Goal: Task Accomplishment & Management: Complete application form

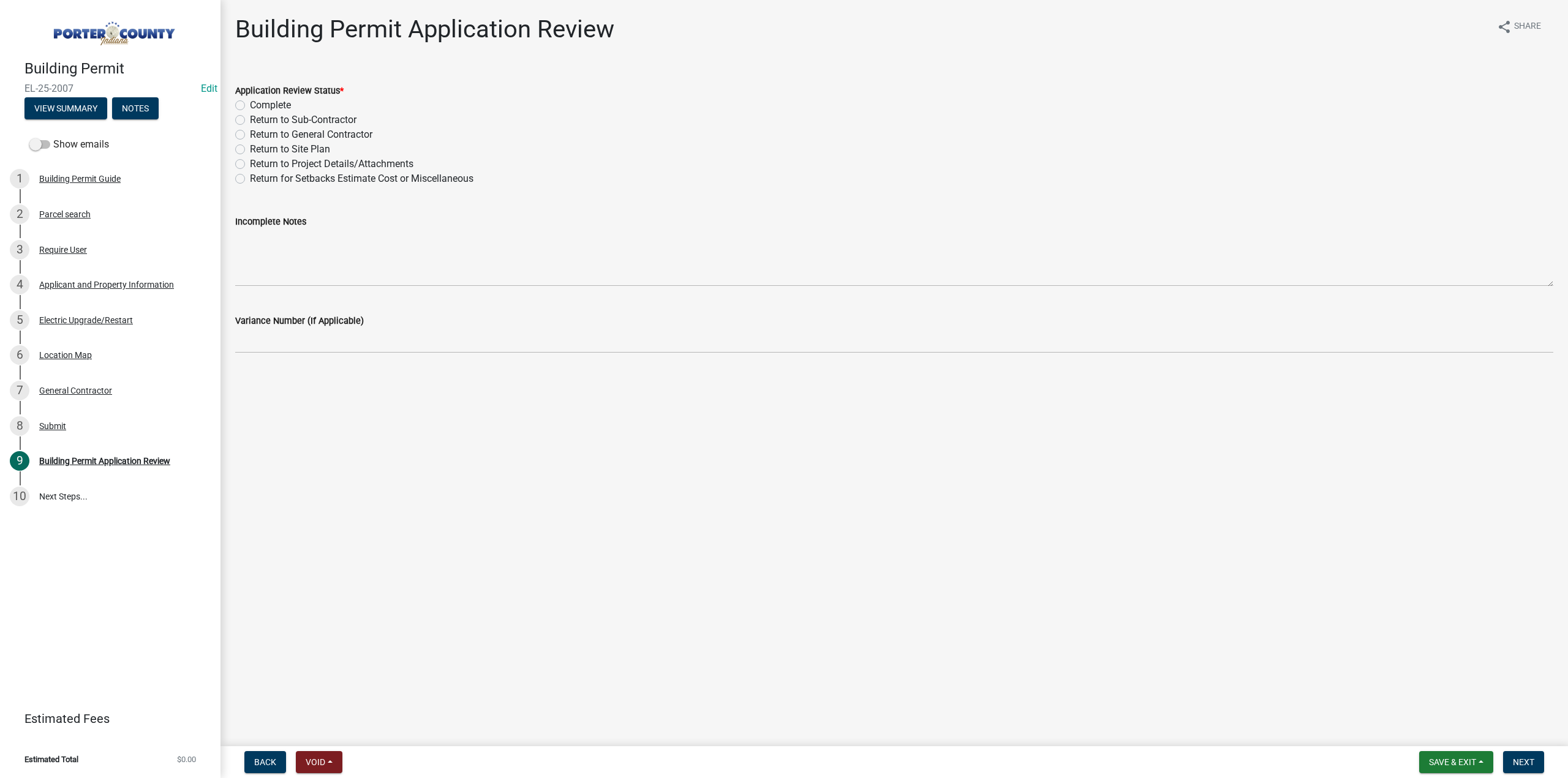
click at [250, 136] on label "Return to General Contractor" at bounding box center [311, 134] width 123 height 15
click at [250, 136] on input "Return to General Contractor" at bounding box center [254, 131] width 8 height 8
radio input "true"
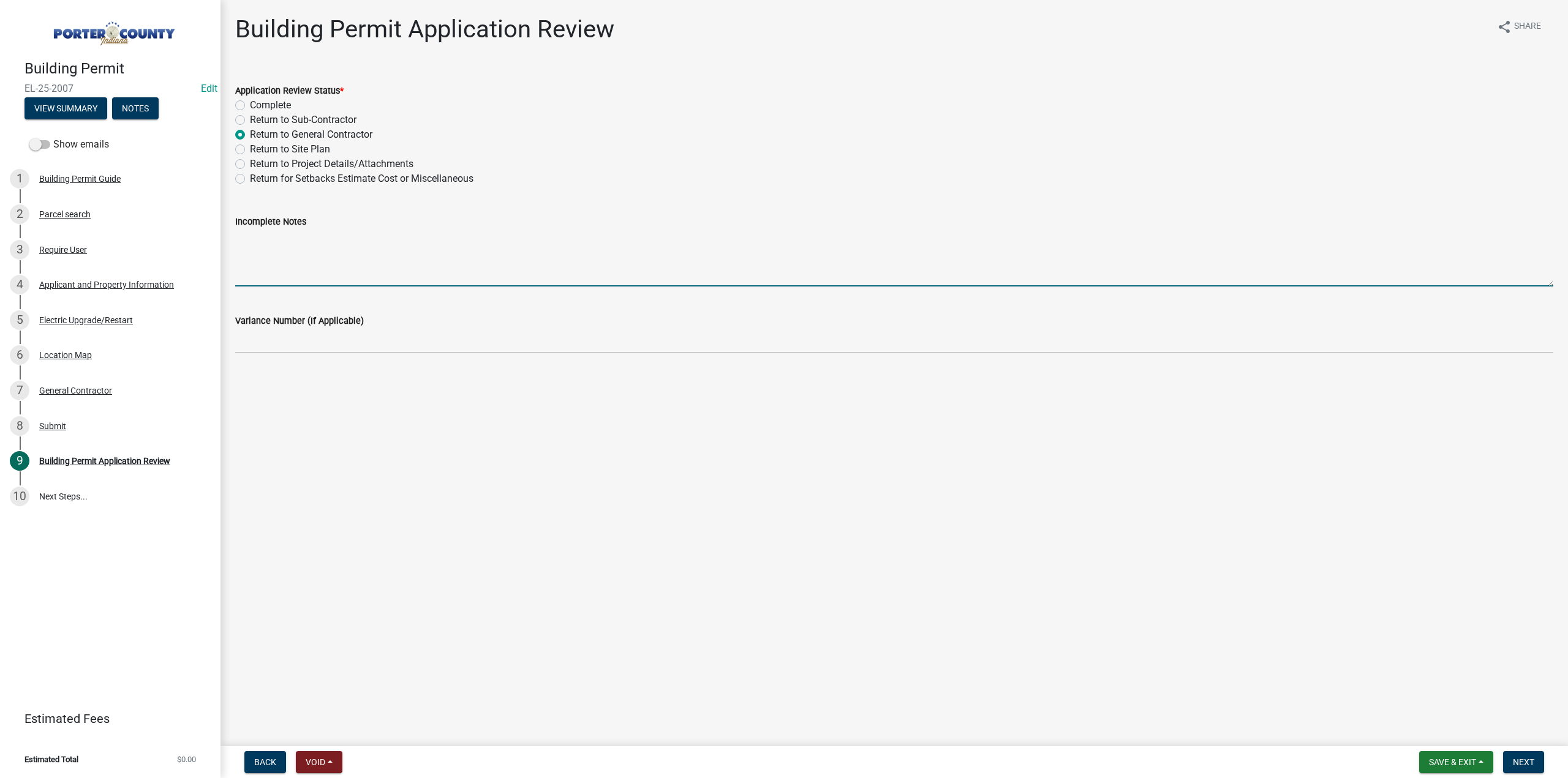
click at [278, 243] on textarea "Incomplete Notes" at bounding box center [894, 257] width 1318 height 57
type textarea "On the permit application it's stating your doing the upgrade for the Accessory…"
click at [1535, 765] on button "Next" at bounding box center [1524, 762] width 41 height 22
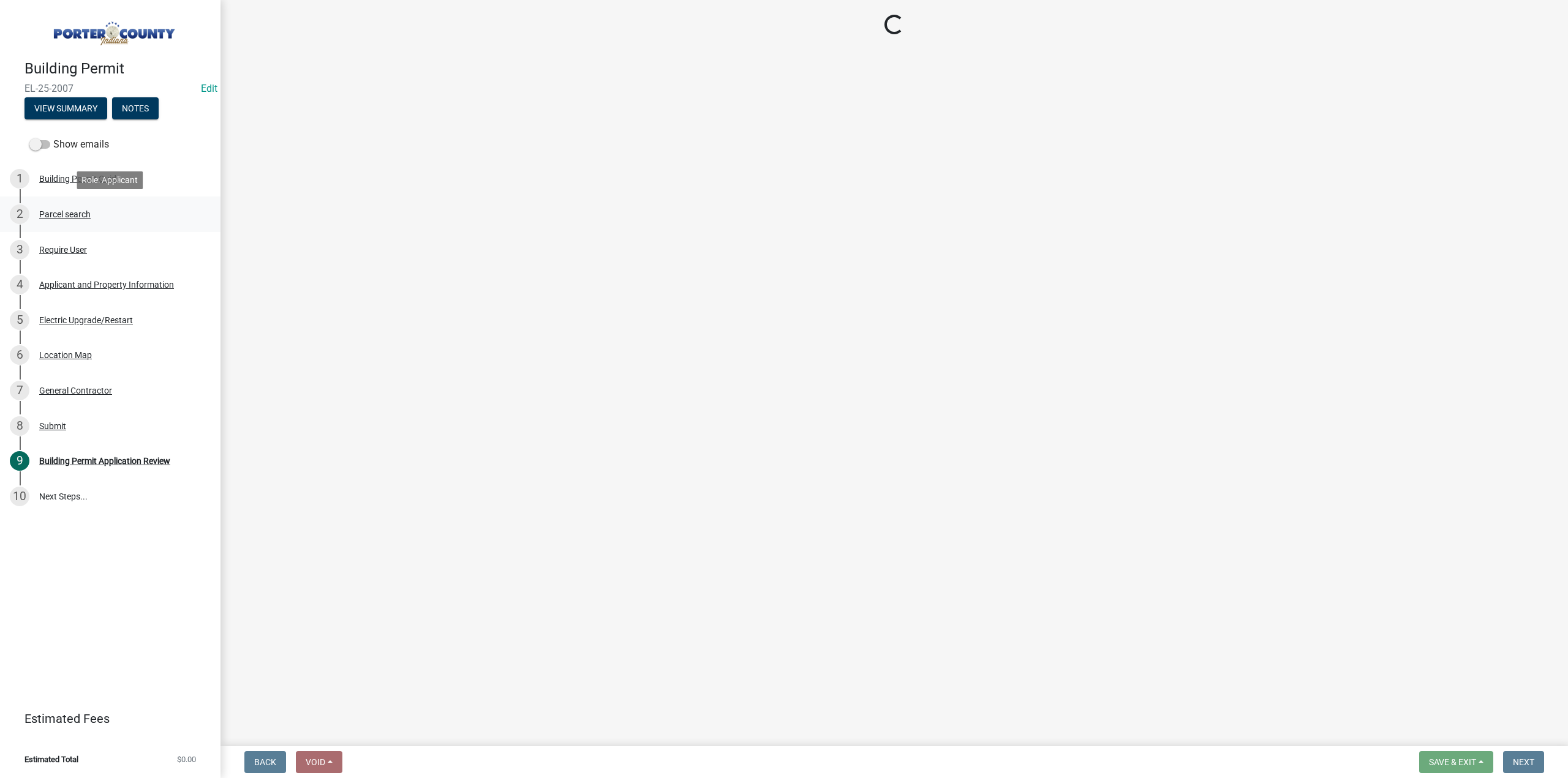
click at [75, 215] on div "Parcel search" at bounding box center [64, 214] width 51 height 8
drag, startPoint x: 92, startPoint y: 210, endPoint x: 85, endPoint y: 199, distance: 13.0
click at [92, 208] on div "2 Parcel search" at bounding box center [105, 214] width 191 height 20
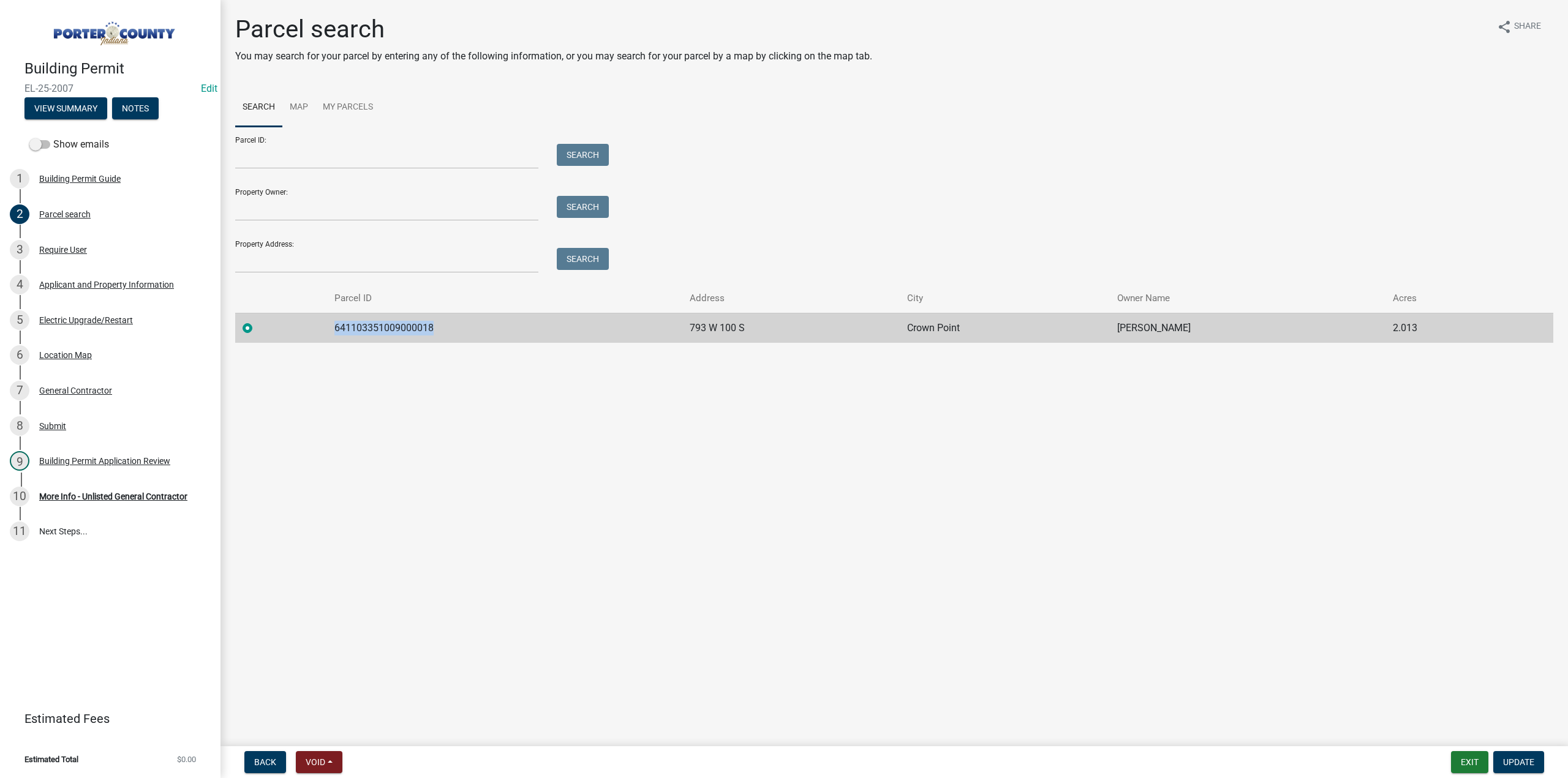
drag, startPoint x: 453, startPoint y: 338, endPoint x: 332, endPoint y: 331, distance: 121.2
click at [332, 331] on td "641103351009000018" at bounding box center [505, 328] width 355 height 30
copy td "641103351009000018"
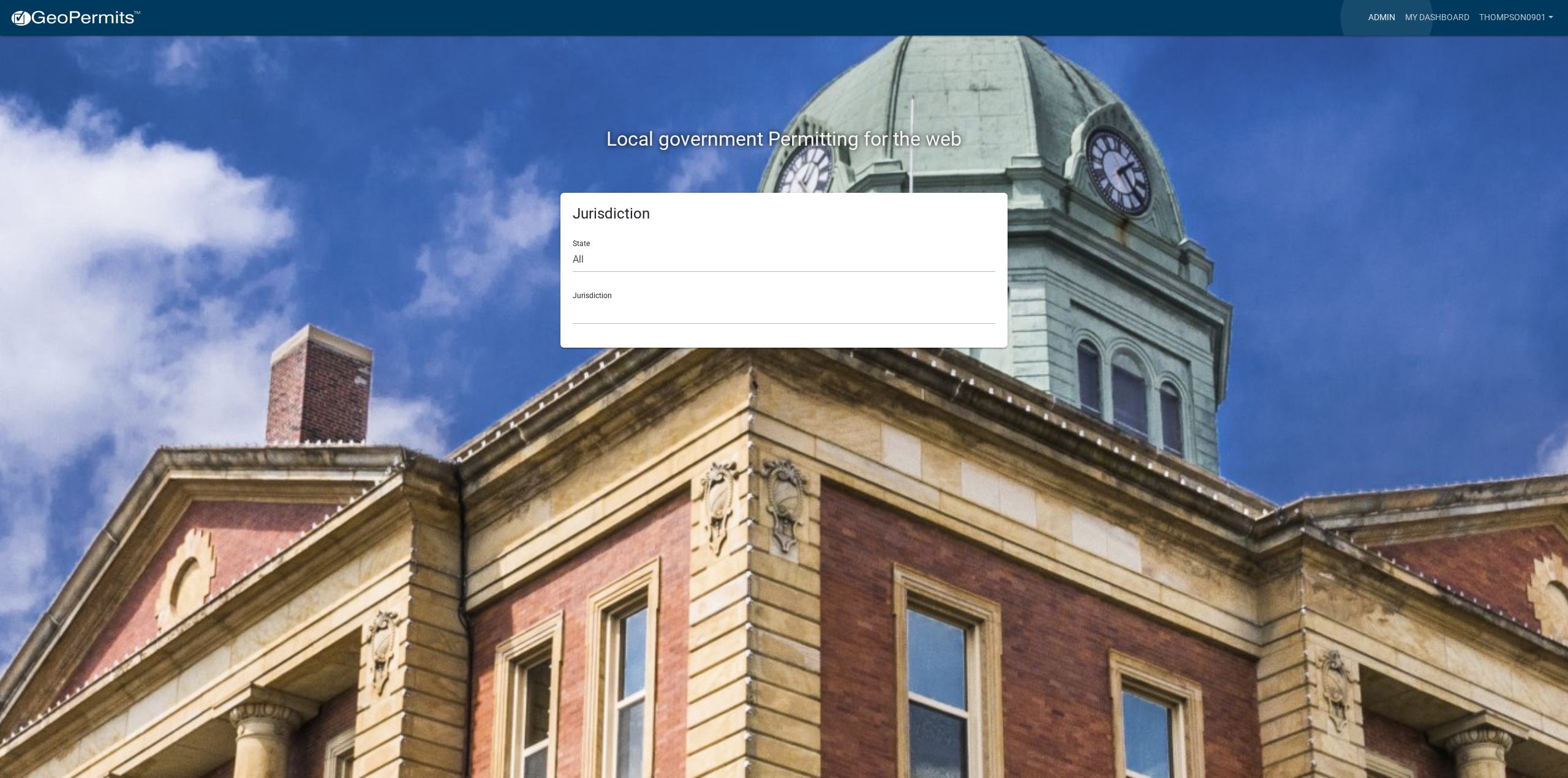
click at [1386, 18] on link "Admin" at bounding box center [1382, 18] width 37 height 23
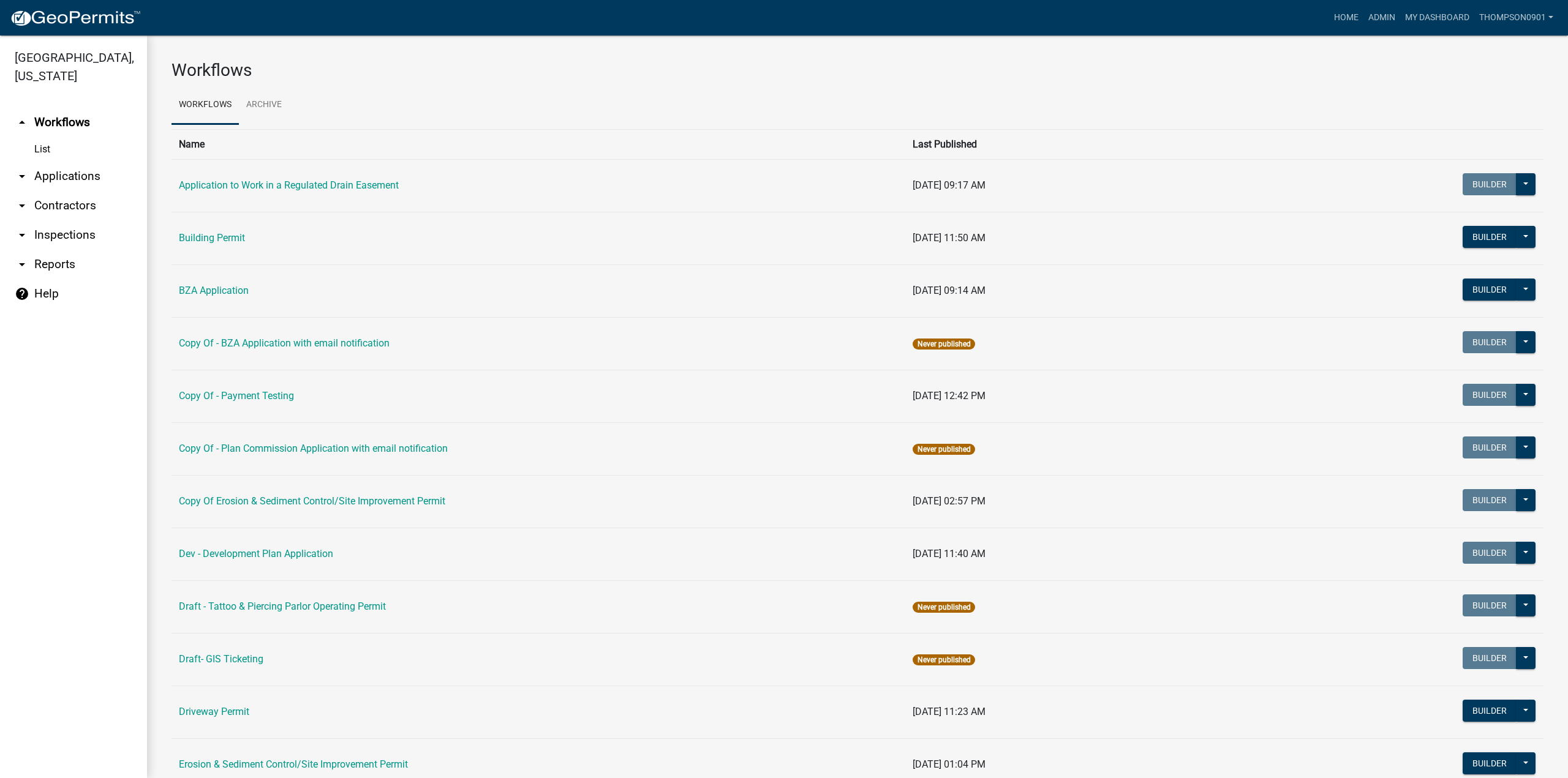
click at [103, 162] on link "arrow_drop_down Applications" at bounding box center [74, 176] width 147 height 29
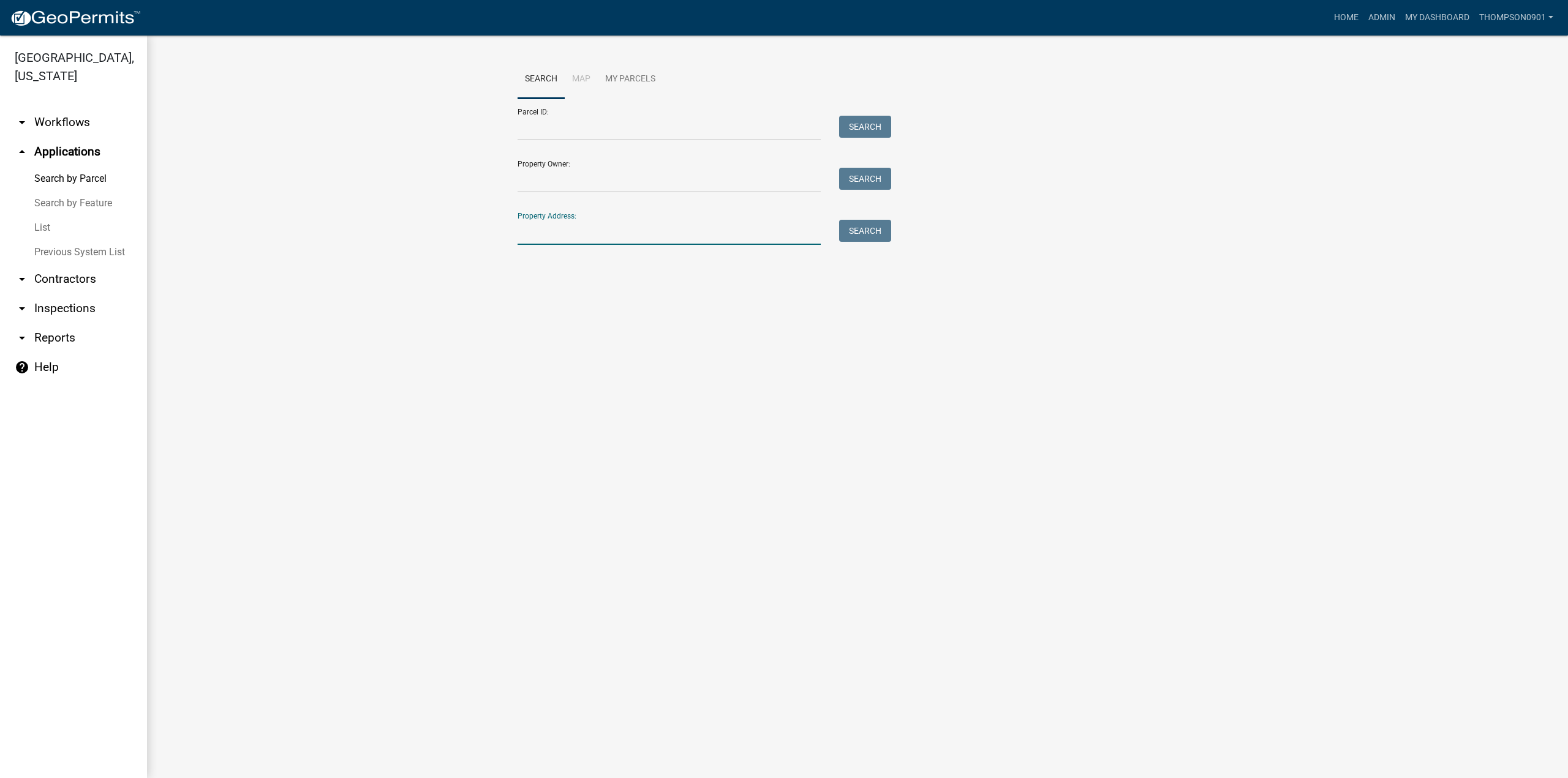
click at [708, 237] on input "Property Address:" at bounding box center [669, 232] width 303 height 25
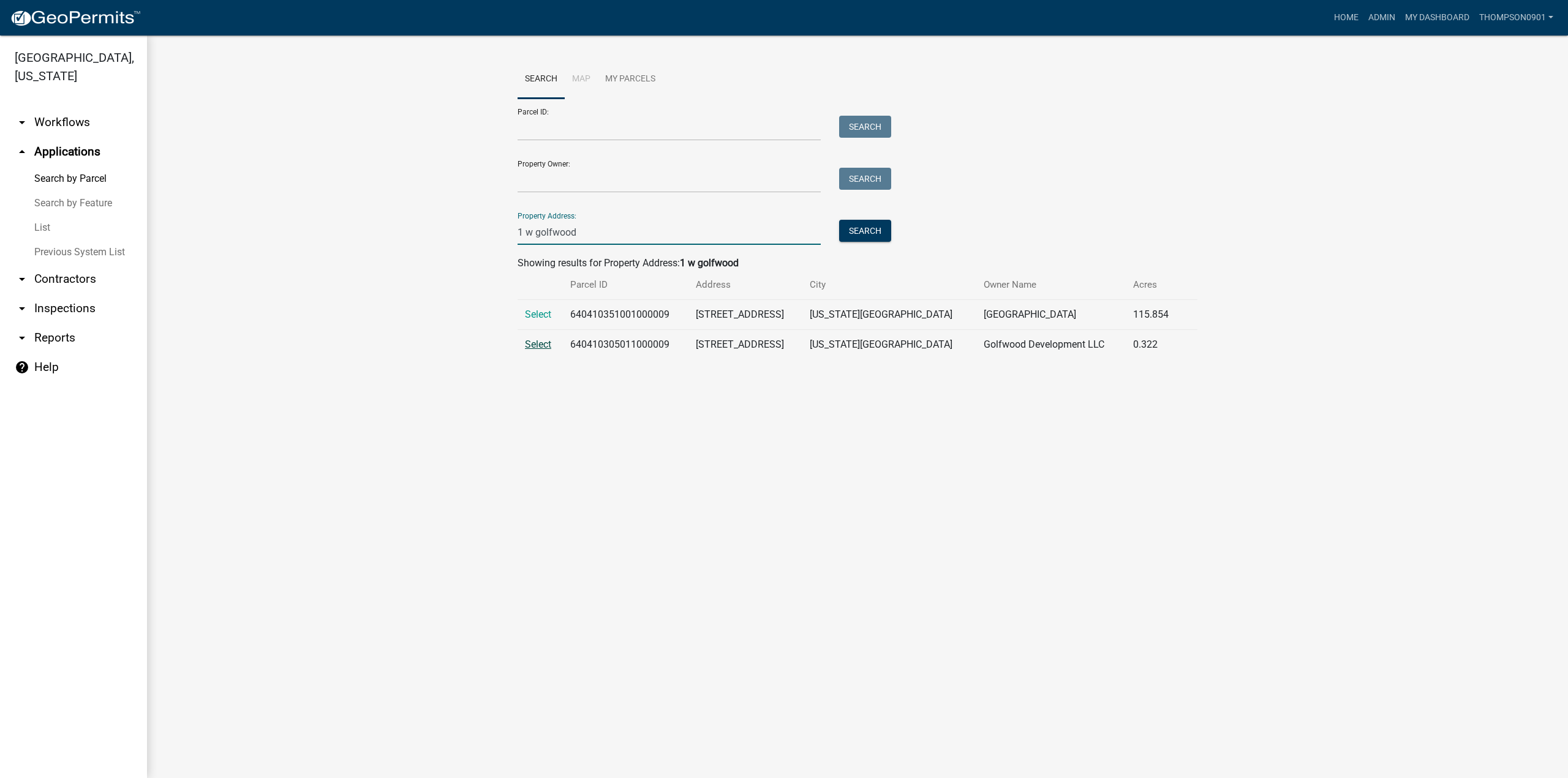
type input "1 w golfwood"
click at [528, 346] on span "Select" at bounding box center [538, 344] width 26 height 11
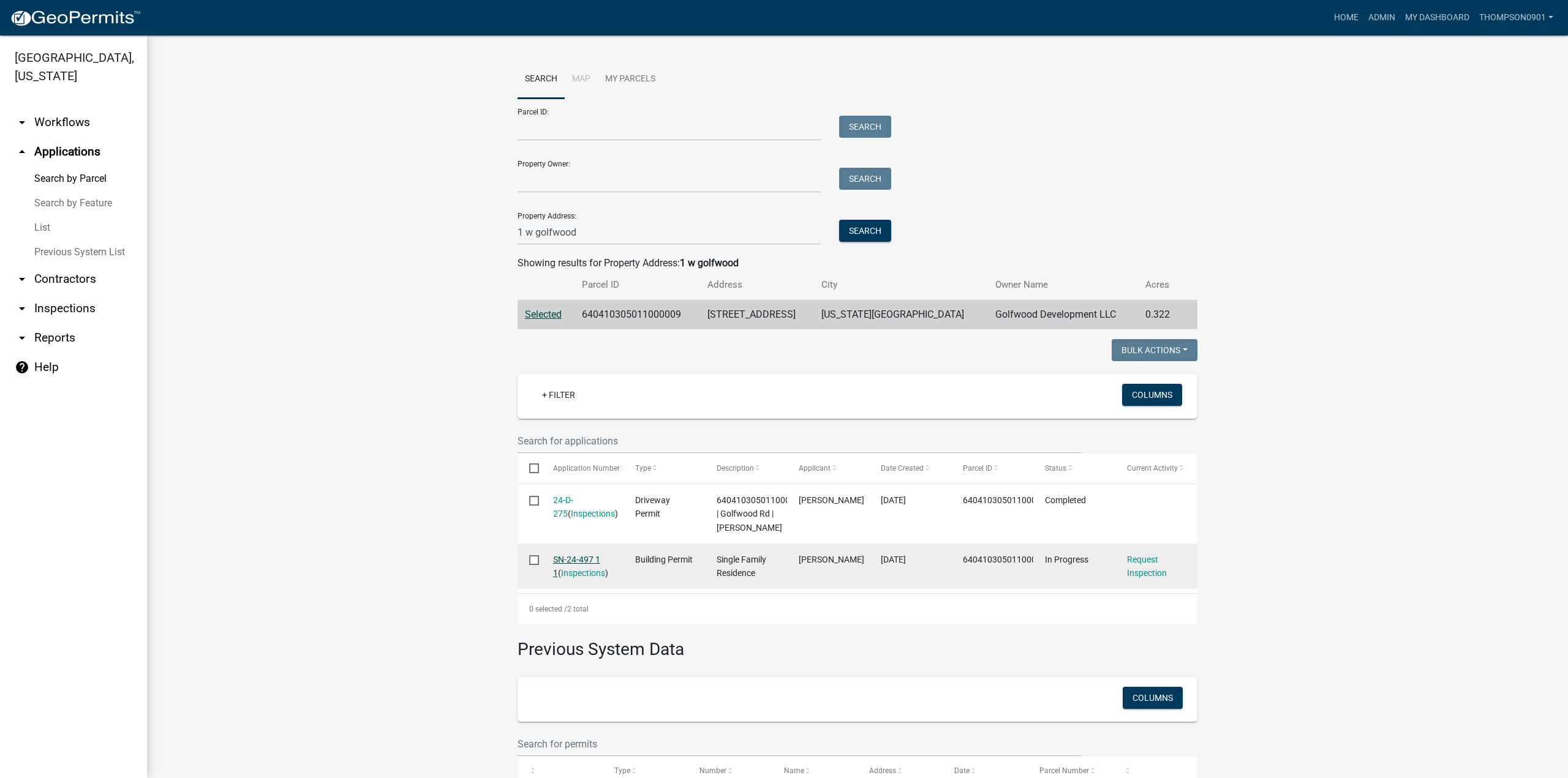
click at [581, 561] on link "SN-24-497 1 1" at bounding box center [577, 566] width 47 height 24
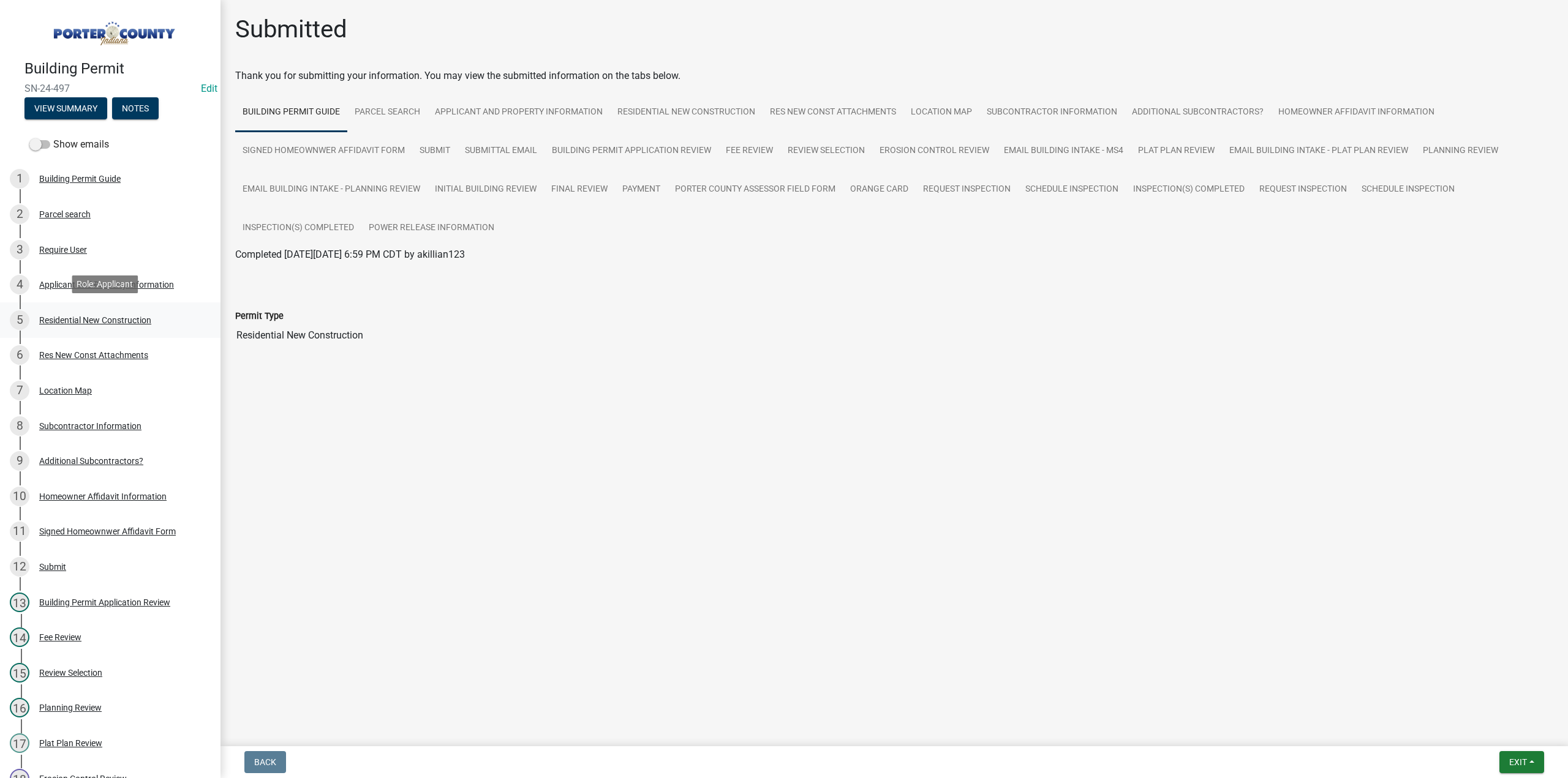
click at [70, 320] on div "Residential New Construction" at bounding box center [95, 320] width 112 height 8
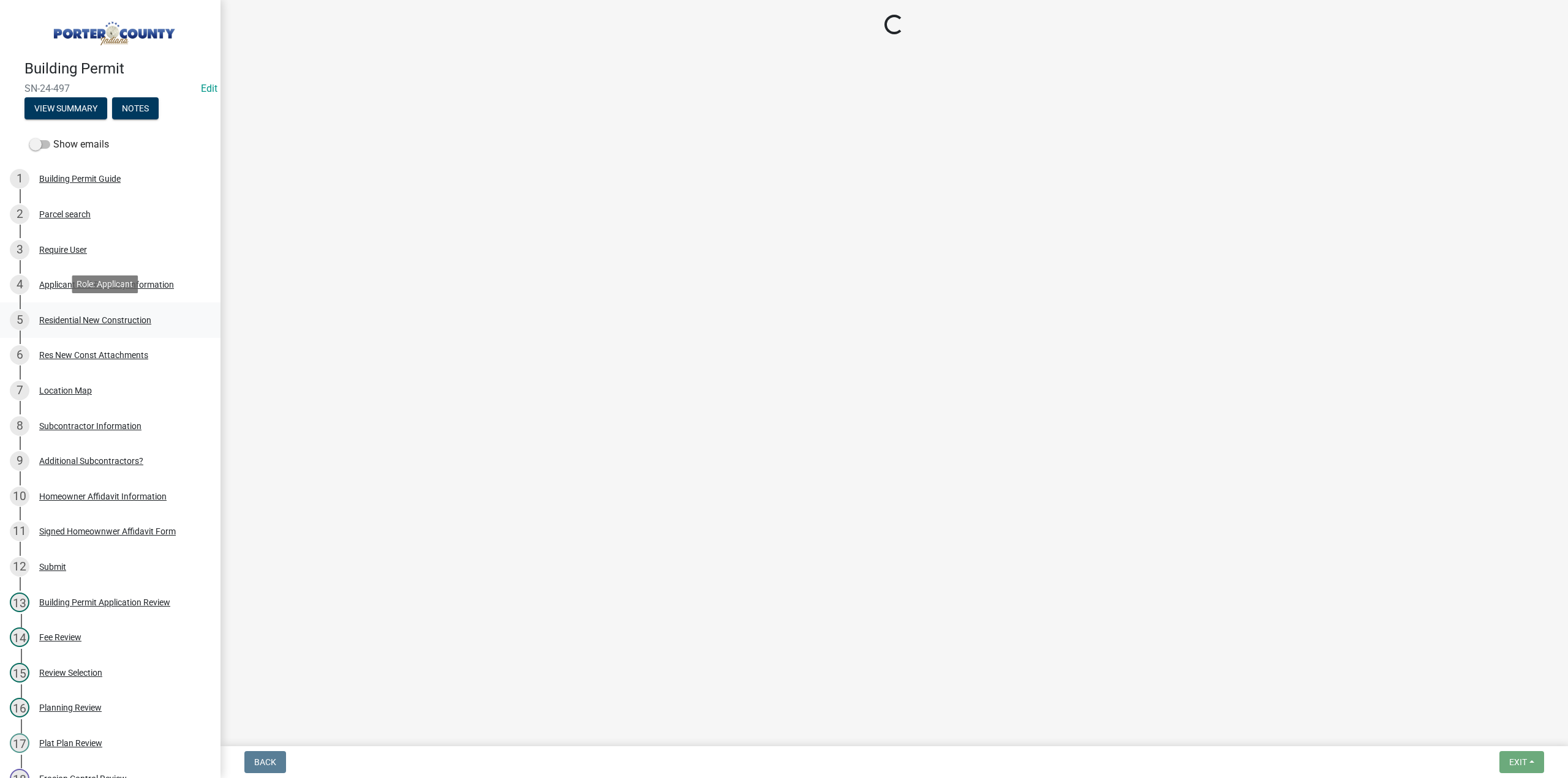
select select "9e518564-4428-4eb4-941b-0b1ac8082854"
select select "785cad32-1873-4672-a03b-bc5f46564cd6"
select select "b5a5c90e-8d72-4ffd-8079-af89c218e1ea"
select select "da227d29-566a-49e4-bd4b-3ce542f228e7"
select select "7ba8615f-7d0b-4559-8263-a59f3bb0b80e"
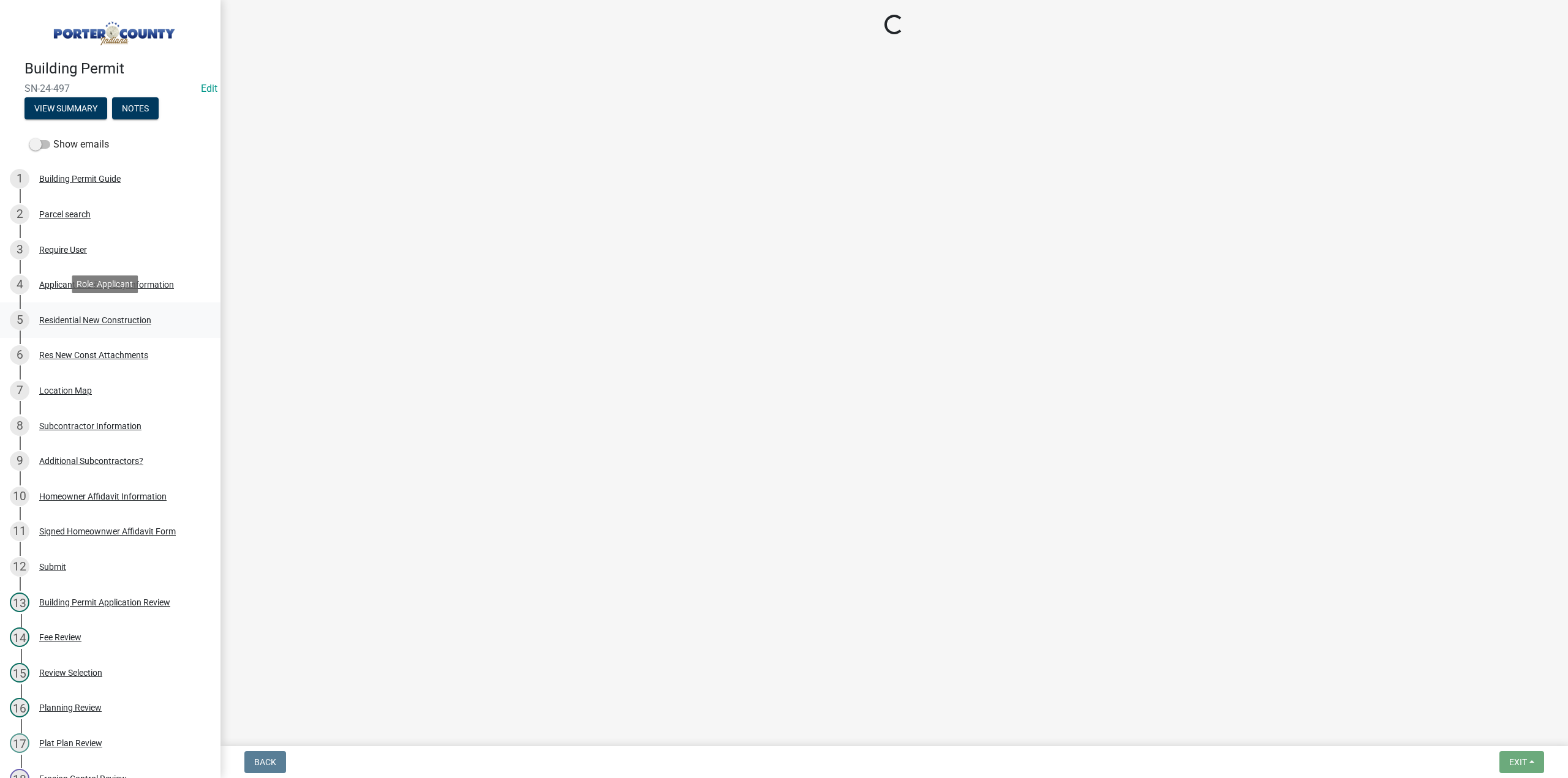
select select "4ed651f6-e774-4e8f-9661-530b5508df77"
select select "bbae15df-4b7c-4889-a1a2-bdce83955e33"
select select "d3842ca8-a9b0-43e7-b24f-ba0c572b5ff6"
select select "aeb13f5b-f618-4fb0-9457-a1d82e5b0688"
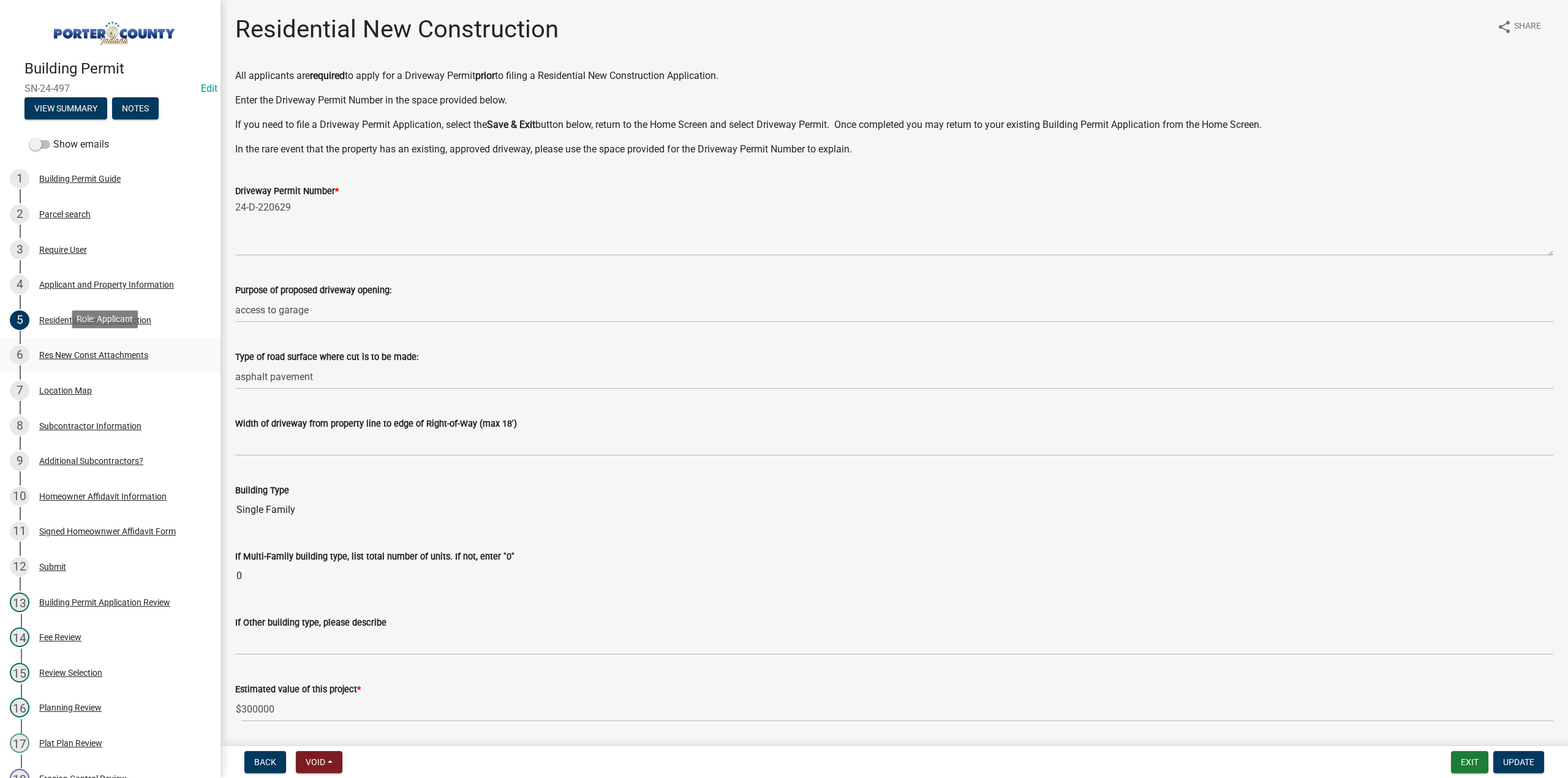
click at [77, 351] on div "Res New Const Attachments" at bounding box center [93, 355] width 109 height 8
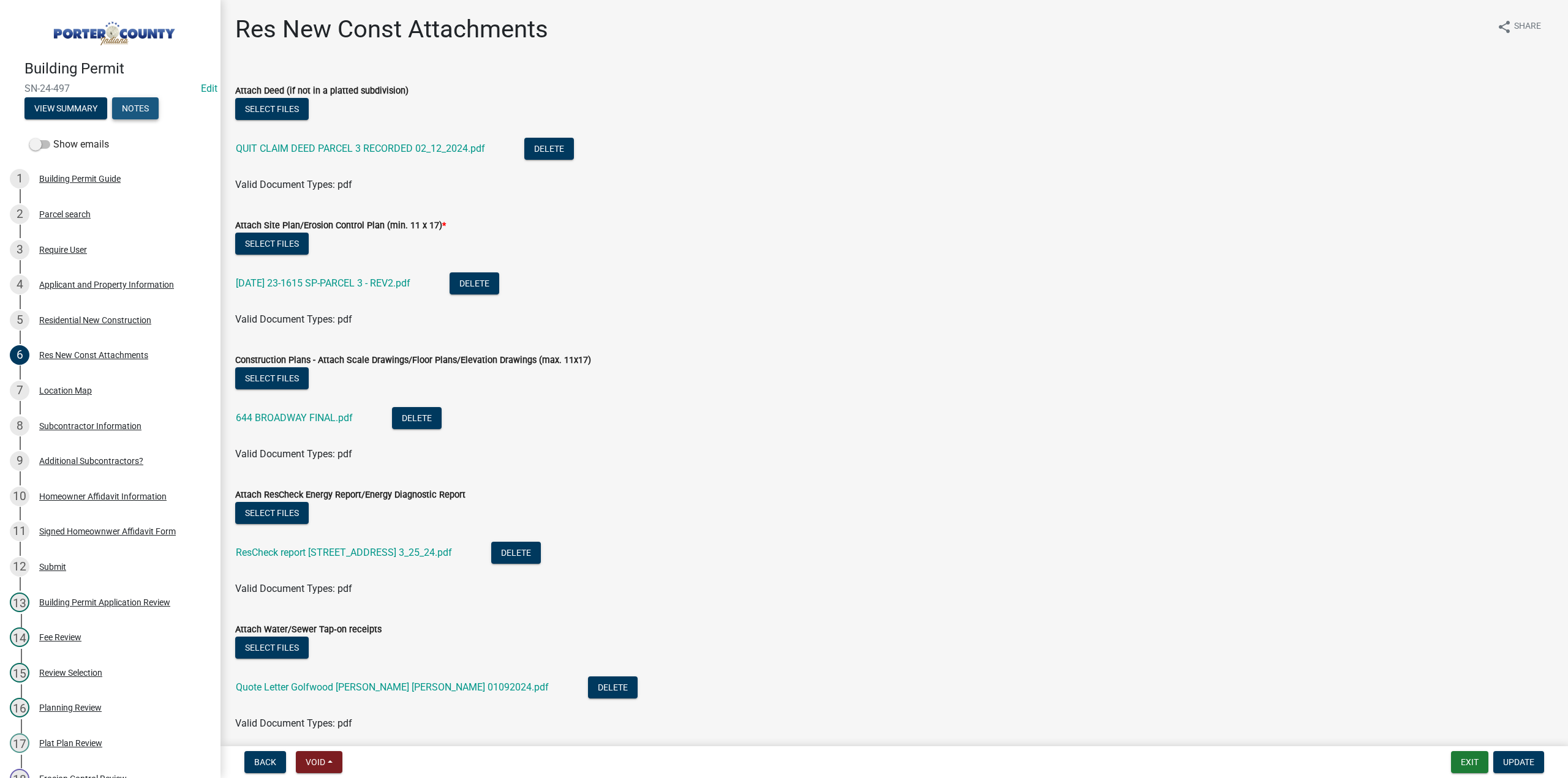
click at [139, 106] on button "Notes" at bounding box center [135, 108] width 47 height 22
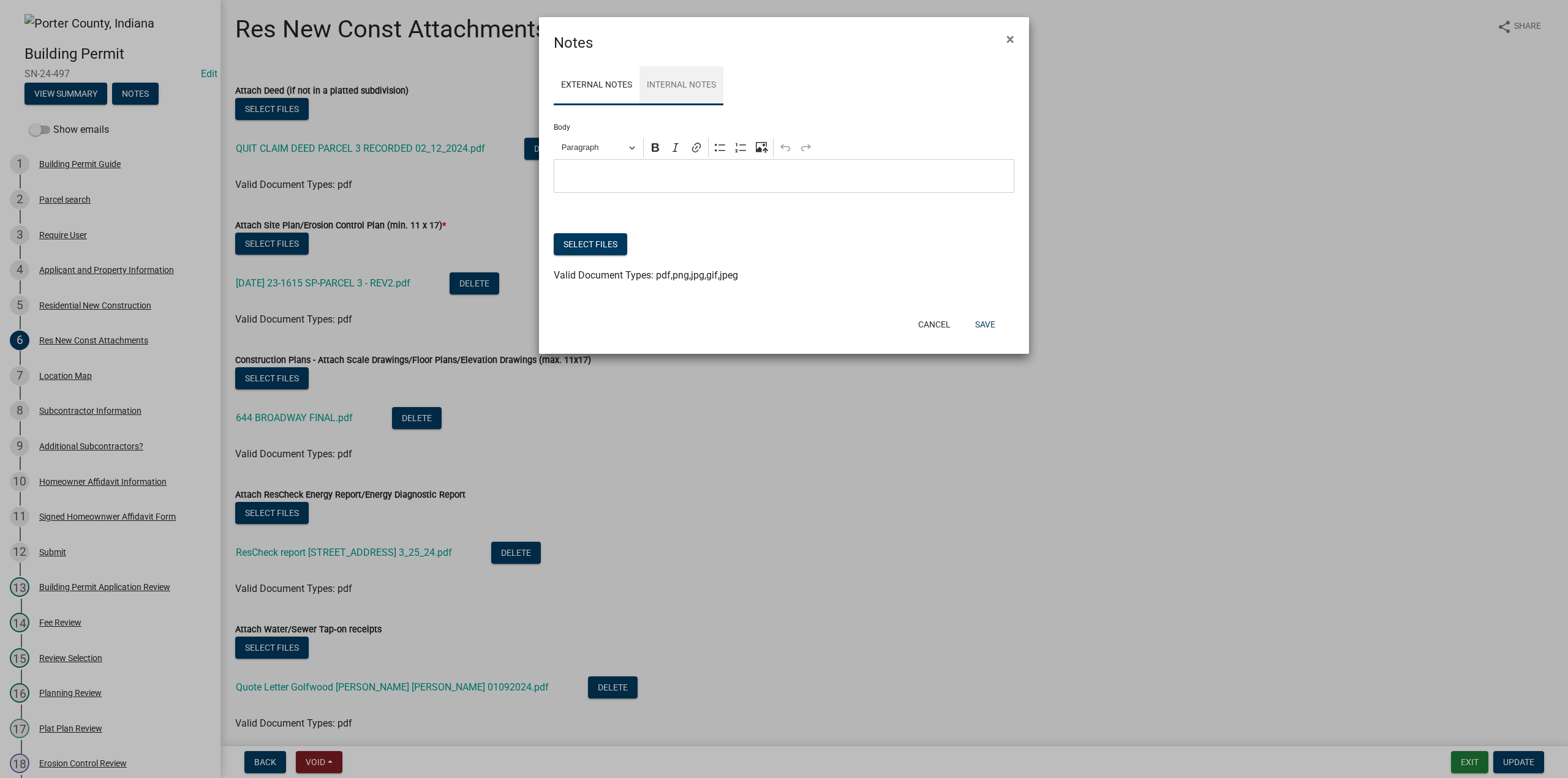
click at [699, 83] on link "Internal Notes" at bounding box center [682, 85] width 84 height 39
click at [595, 87] on link "External Notes" at bounding box center [597, 85] width 86 height 39
click at [1003, 37] on button "×" at bounding box center [1010, 39] width 28 height 34
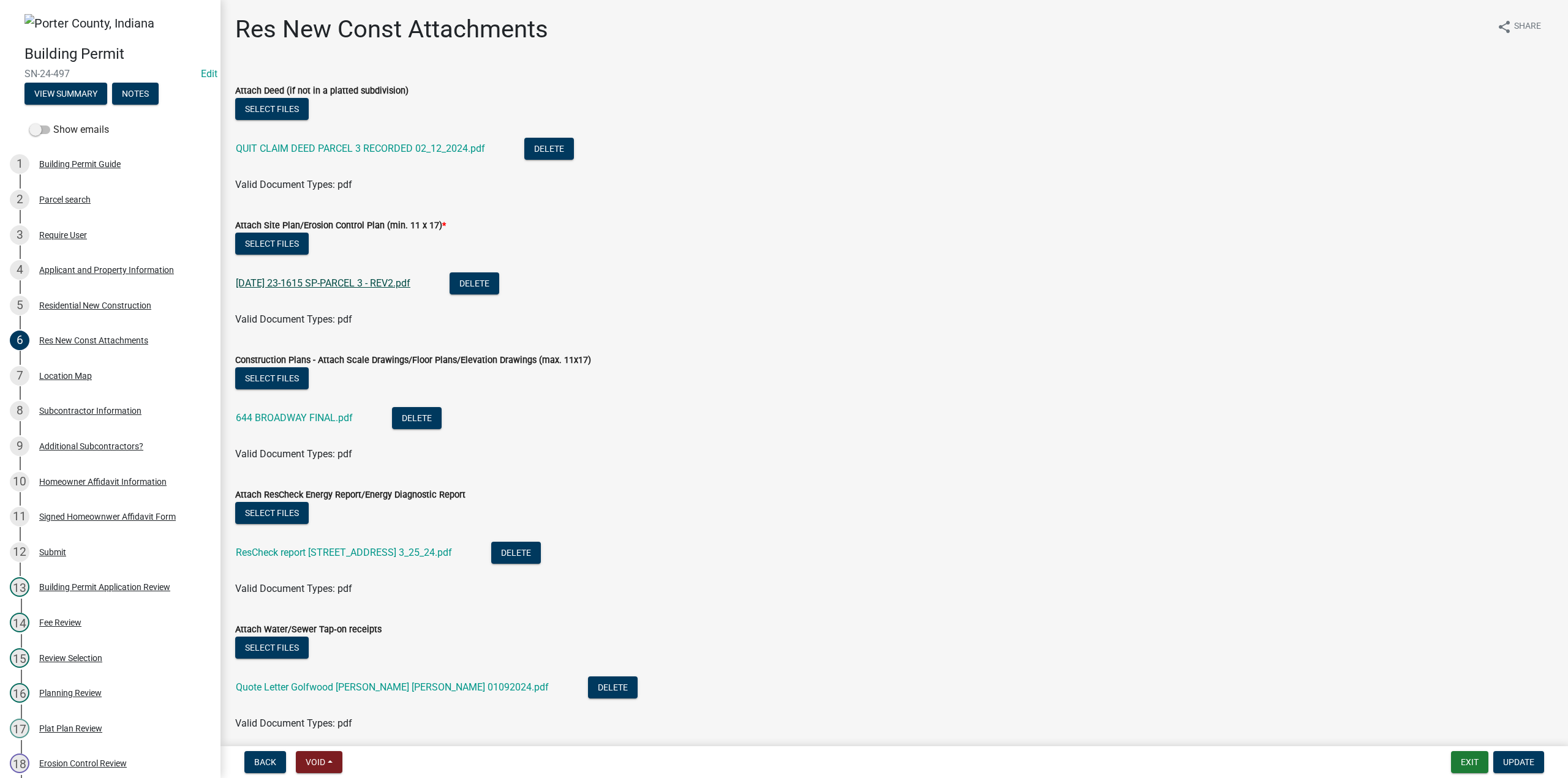
click at [352, 279] on link "2024-03-06 23-1615 SP-PARCEL 3 - REV2.pdf" at bounding box center [323, 283] width 175 height 11
click at [338, 413] on link "644 BROADWAY FINAL.pdf" at bounding box center [294, 417] width 117 height 11
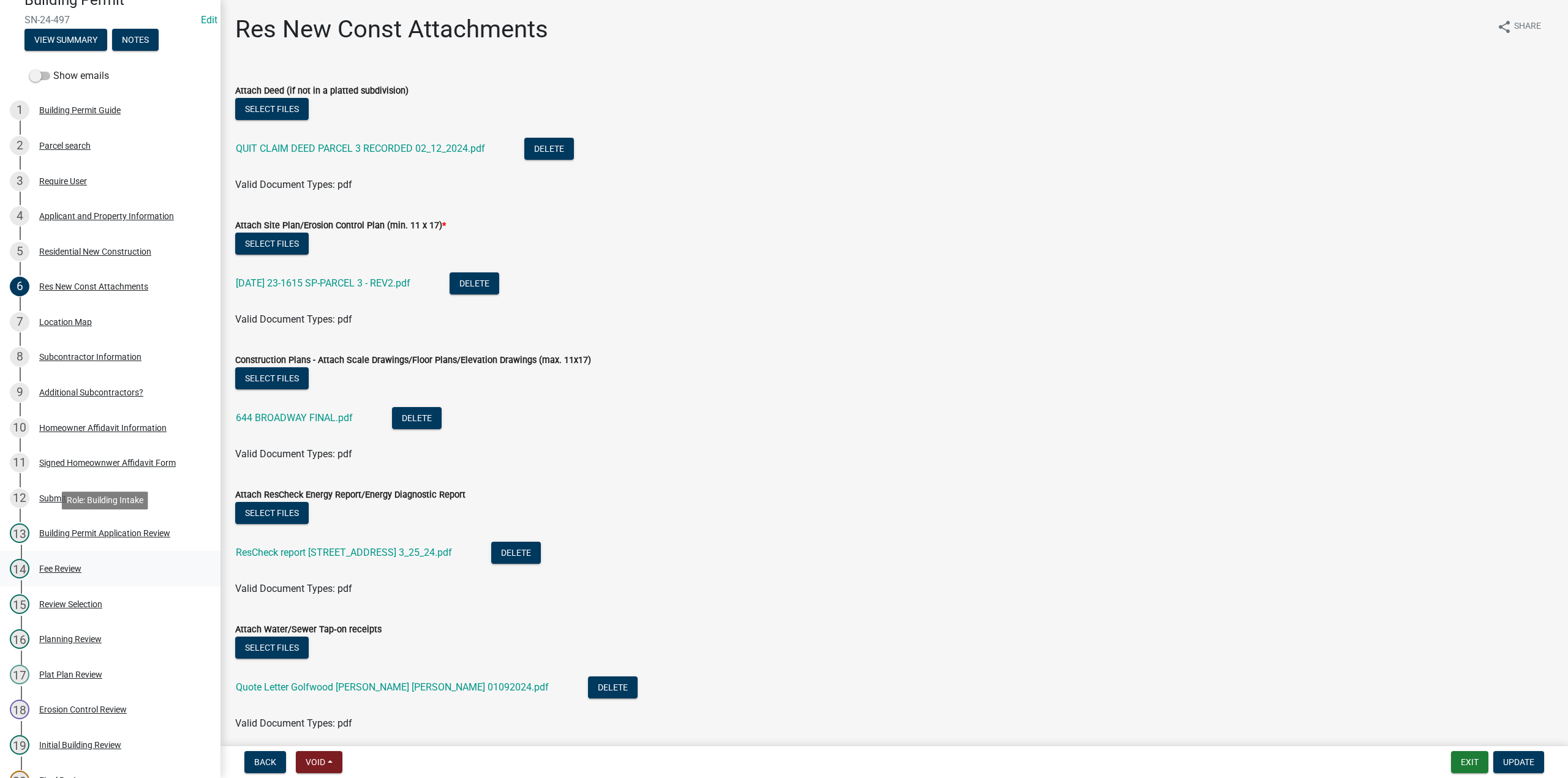
scroll to position [123, 0]
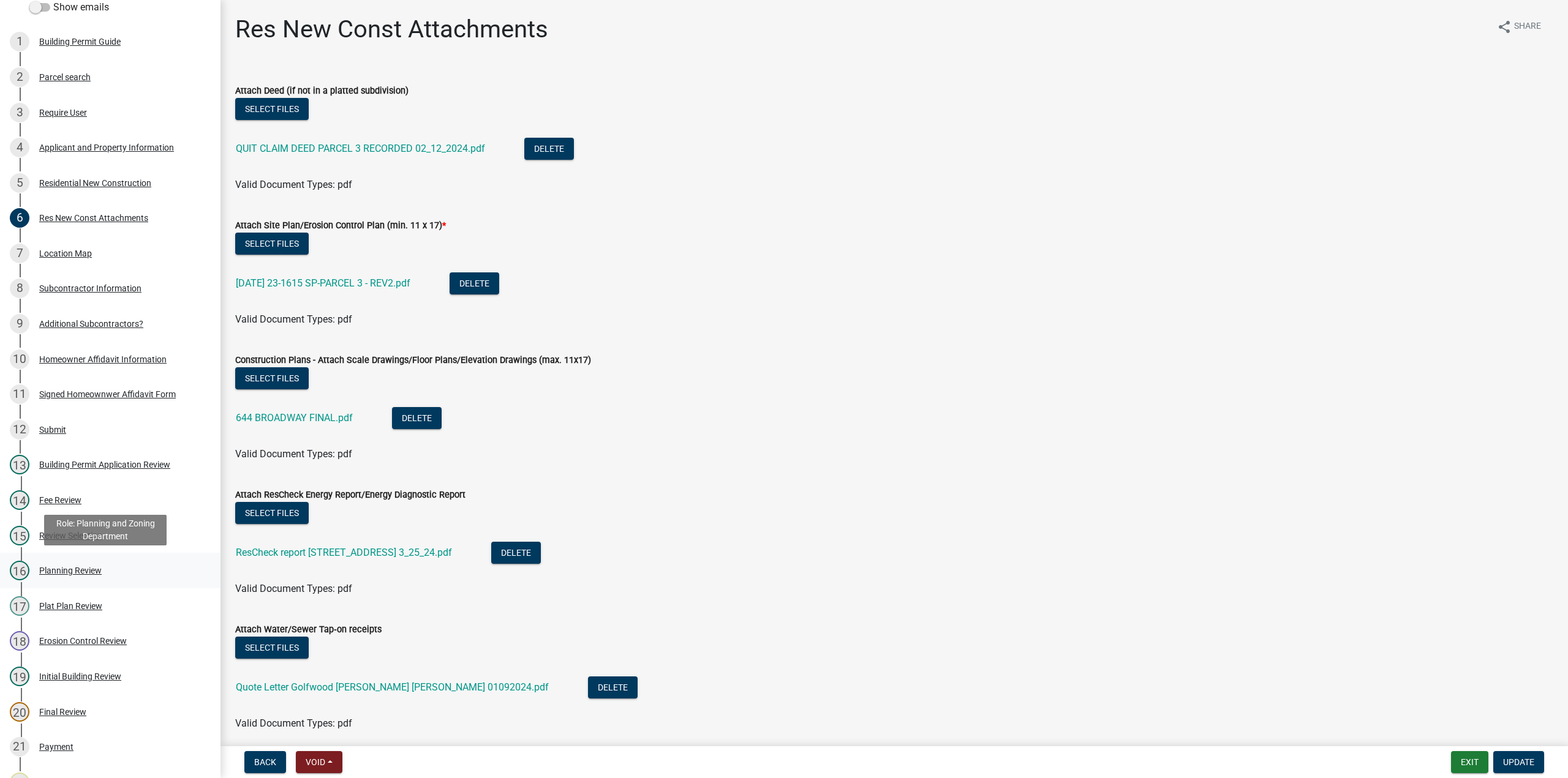
click at [75, 567] on div "Planning Review" at bounding box center [70, 570] width 63 height 8
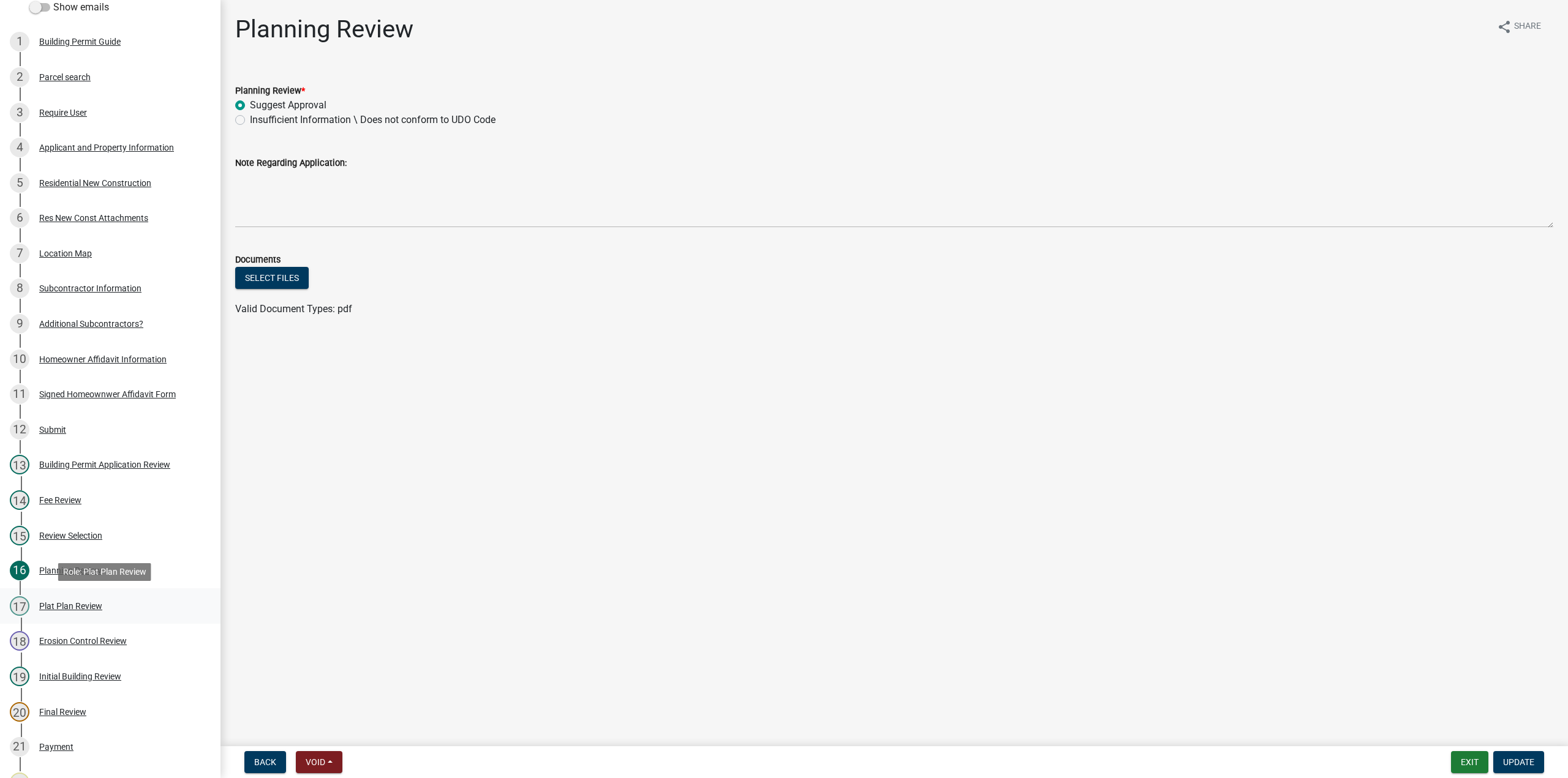
click at [77, 600] on div "17 Plat Plan Review" at bounding box center [105, 606] width 191 height 20
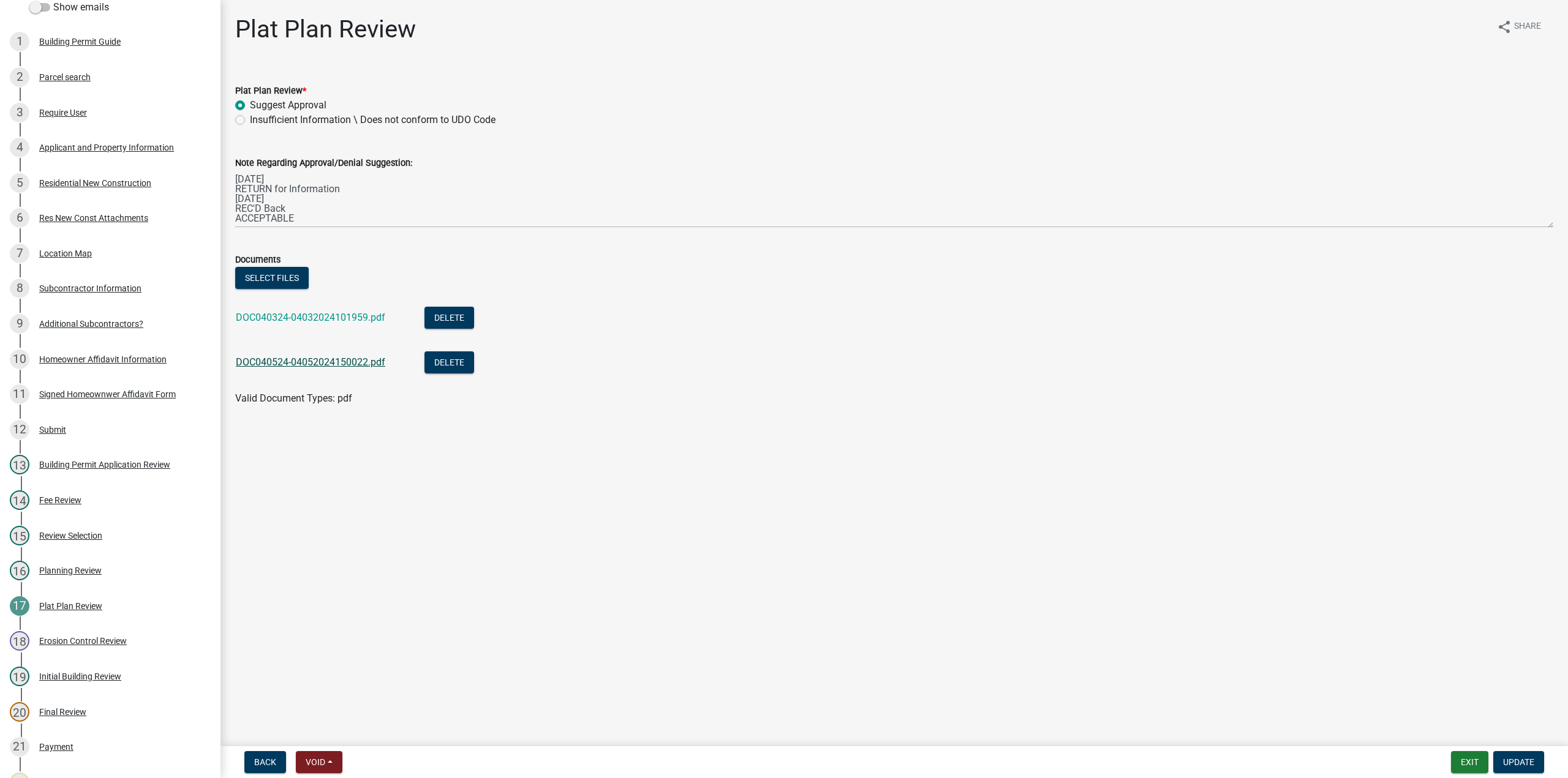
click at [326, 359] on link "DOC040524-04052024150022.pdf" at bounding box center [310, 361] width 149 height 11
click at [300, 321] on link "DOC040324-04032024101959.pdf" at bounding box center [310, 317] width 149 height 11
click at [64, 74] on div "Parcel search" at bounding box center [64, 77] width 51 height 8
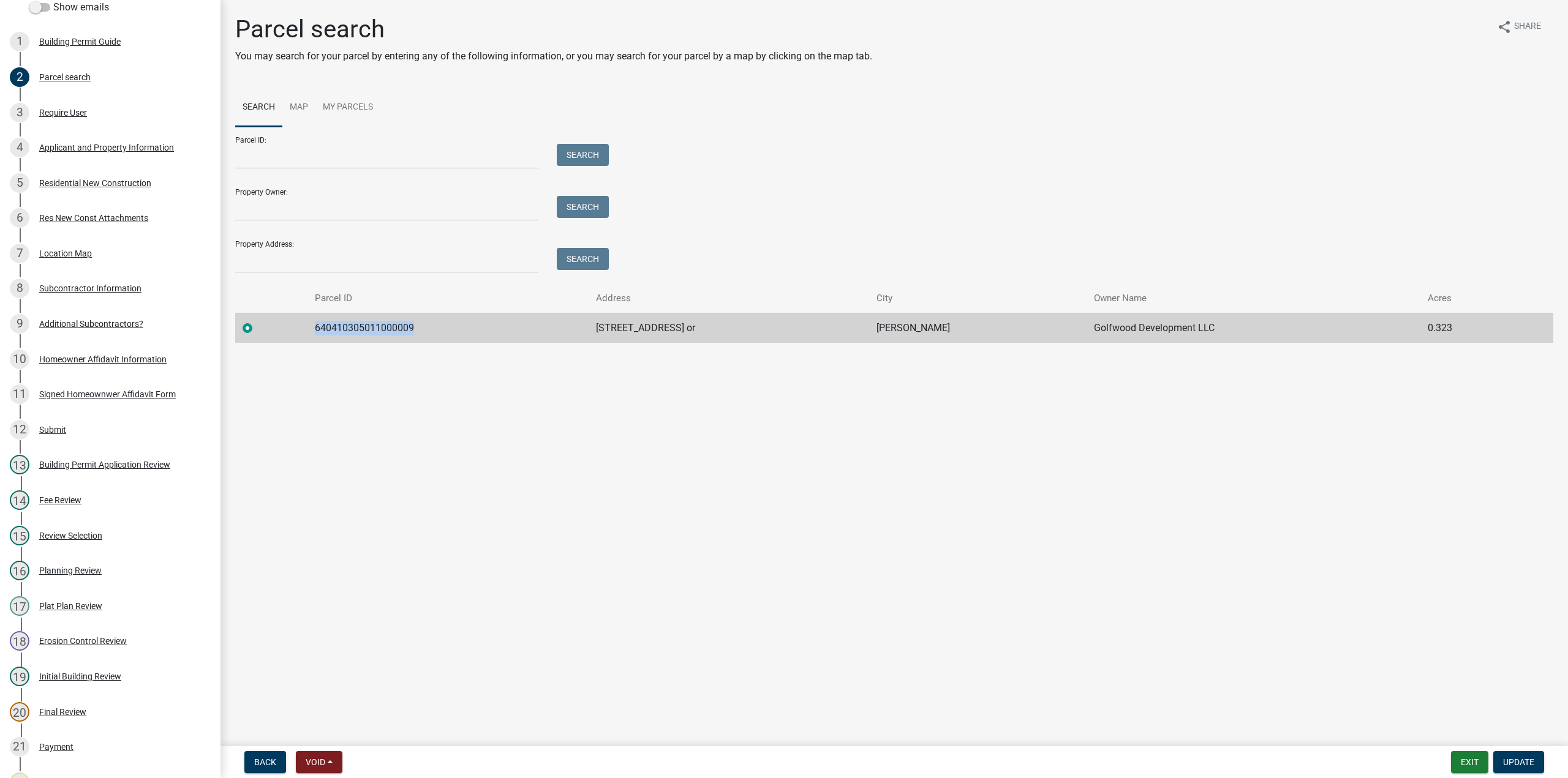
drag, startPoint x: 466, startPoint y: 329, endPoint x: 313, endPoint y: 330, distance: 153.0
click at [313, 330] on td "640410305011000009" at bounding box center [447, 328] width 281 height 30
copy td "640410305011000009"
click at [93, 597] on div "17 Plat Plan Review" at bounding box center [105, 606] width 191 height 20
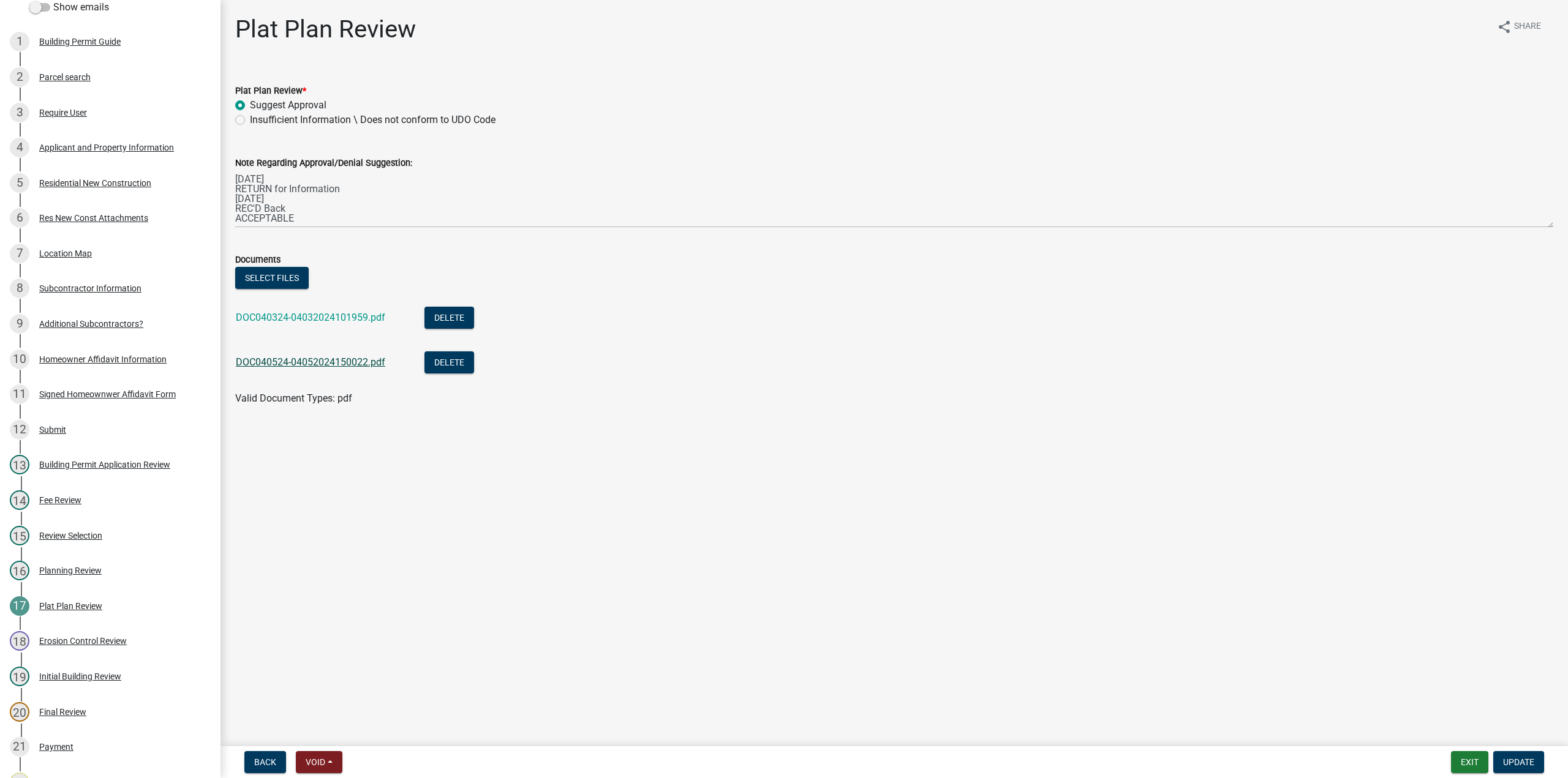
click at [326, 362] on link "DOC040524-04052024150022.pdf" at bounding box center [310, 361] width 149 height 11
